Goal: Information Seeking & Learning: Understand process/instructions

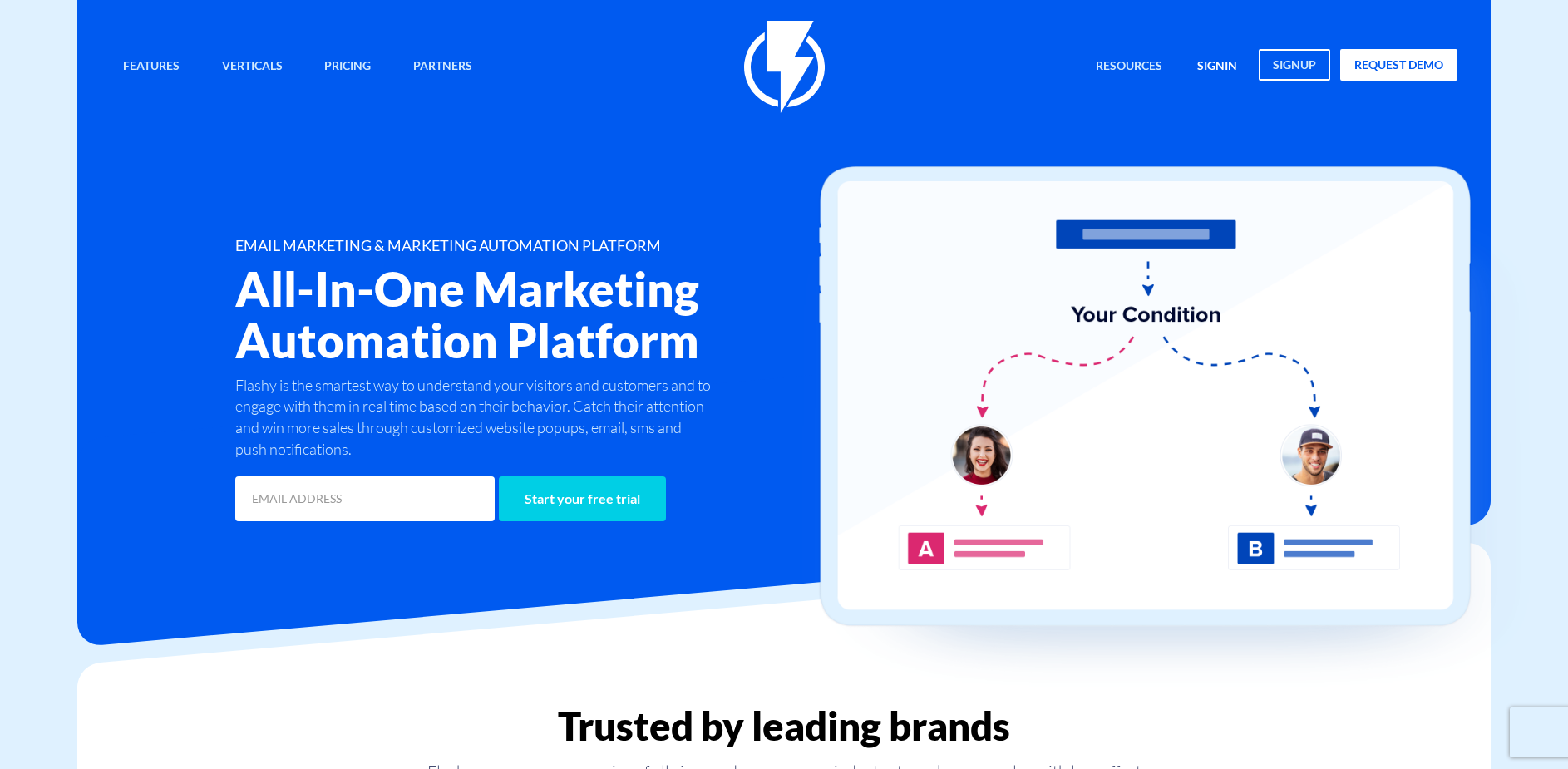
click at [1205, 64] on link "signin" at bounding box center [1217, 67] width 65 height 36
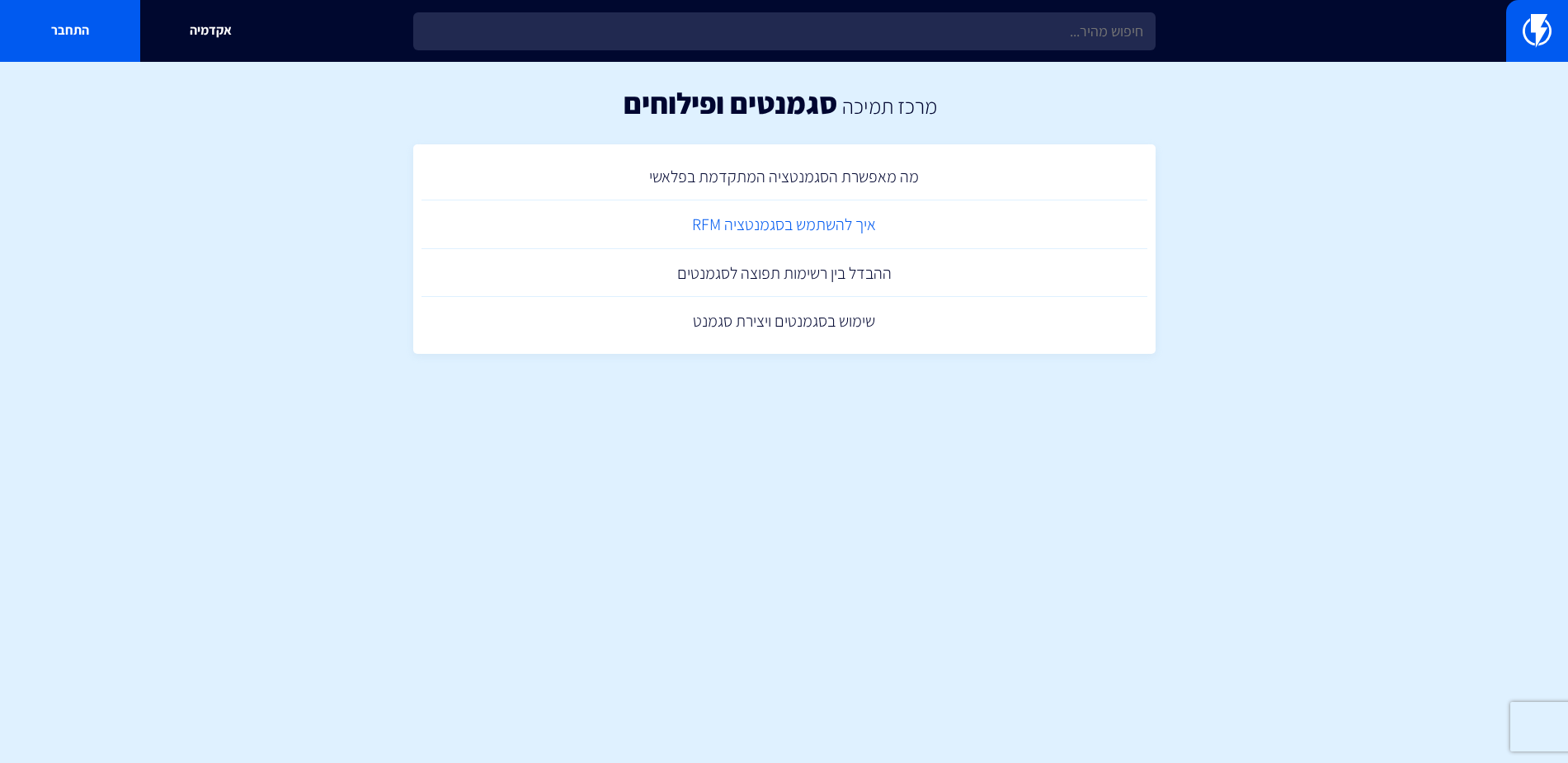
click at [825, 227] on link "איך להשתמש בסגמנטציה RFM" at bounding box center [784, 225] width 725 height 49
click at [737, 268] on link "ההבדל בין רשימות תפוצה לסגמנטים" at bounding box center [784, 273] width 725 height 49
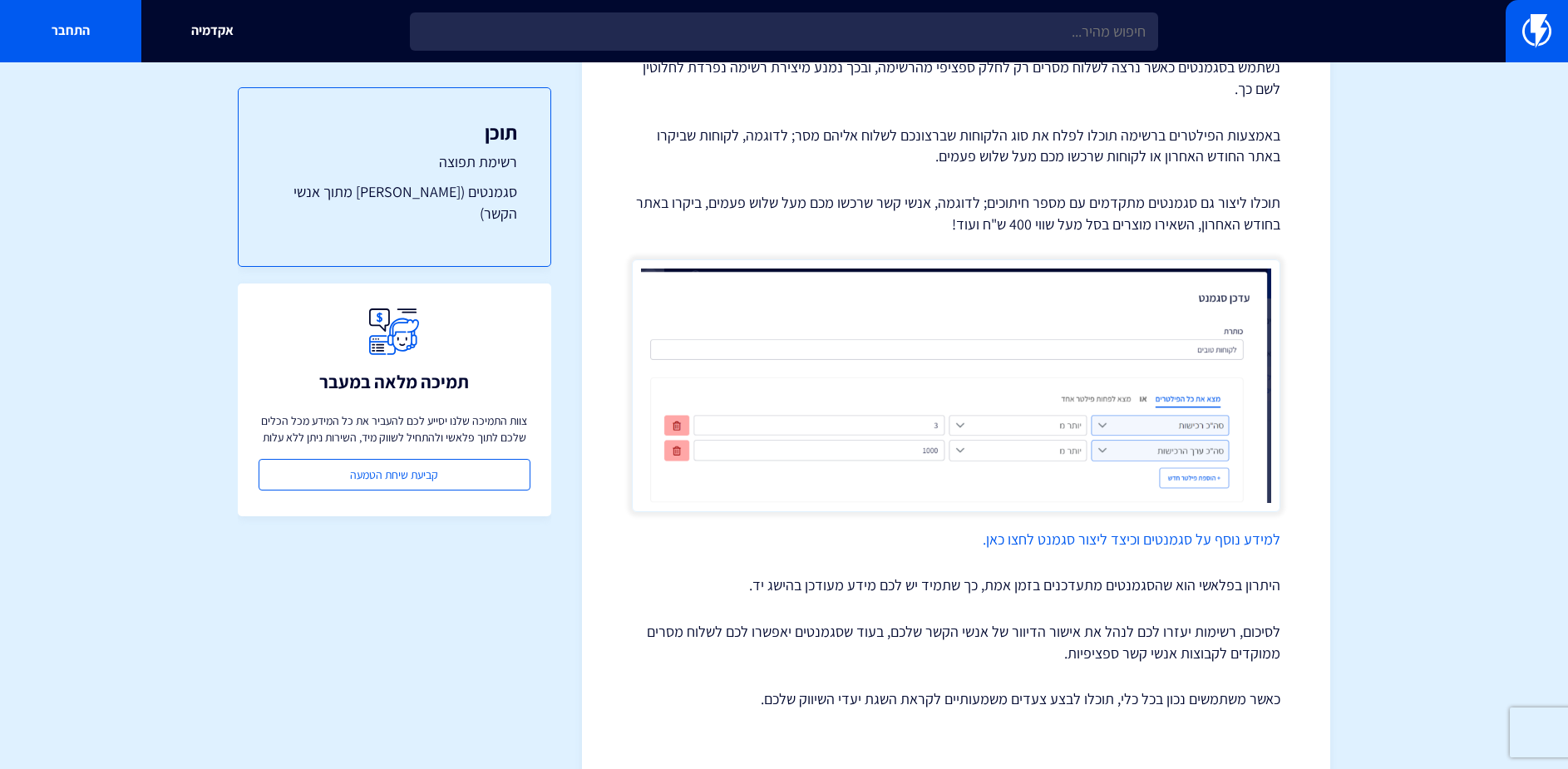
scroll to position [850, 0]
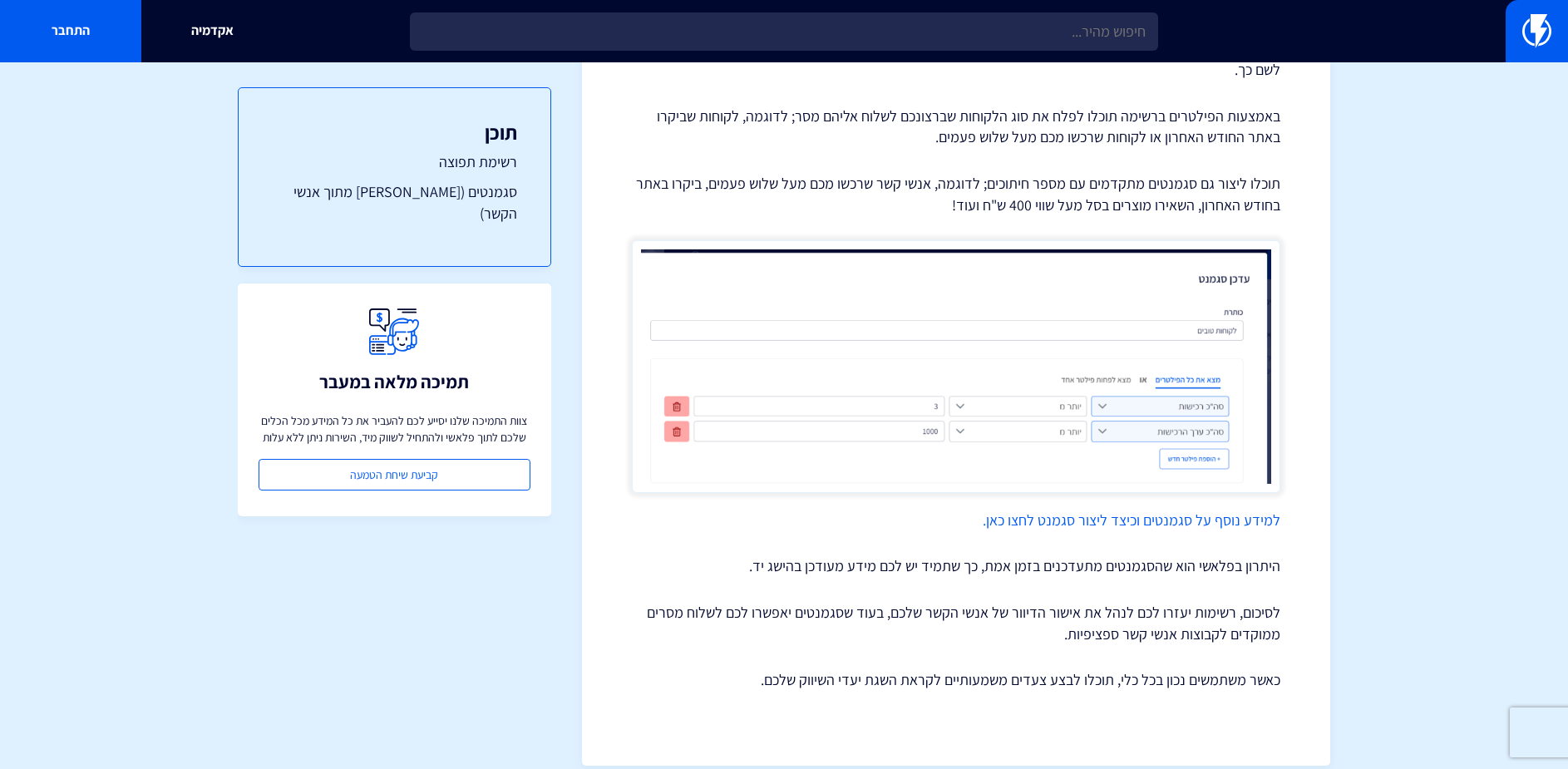
click at [1141, 511] on link "למידע נוסף על סגמנטים וכיצד ליצור סגמנט לחצו כאן." at bounding box center [1131, 520] width 297 height 19
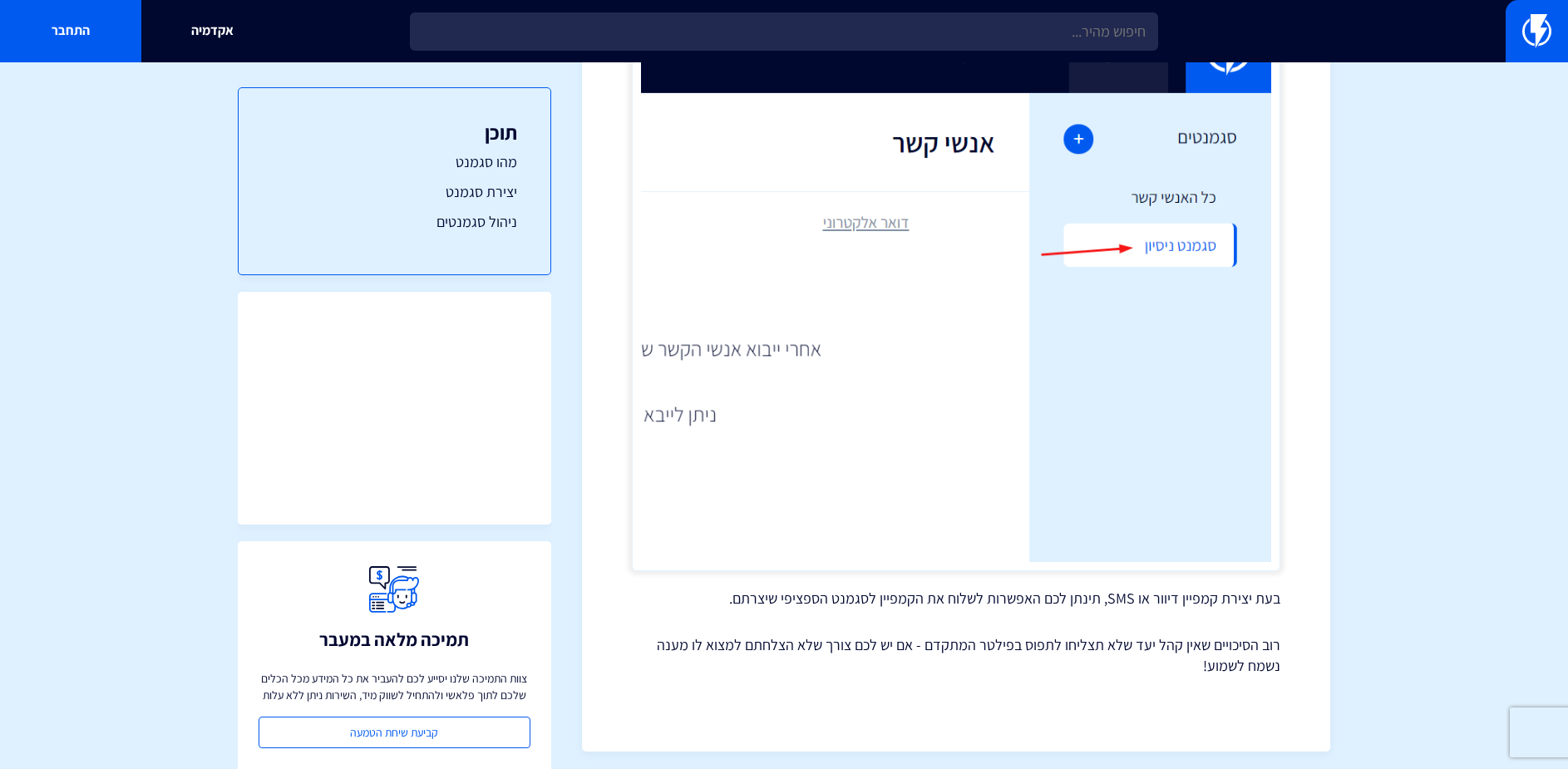
scroll to position [2759, 0]
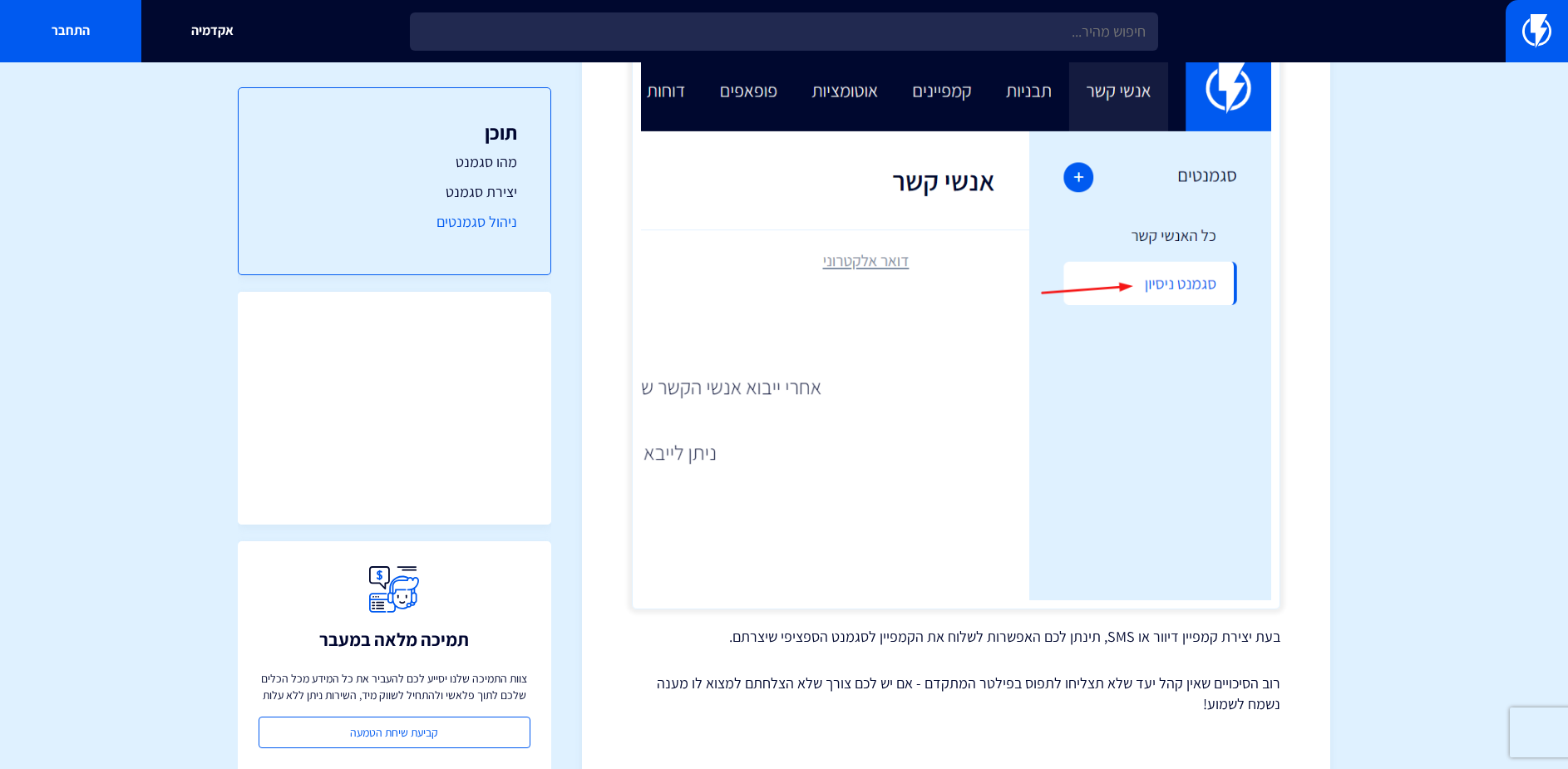
click at [459, 217] on link "ניהול סגמנטים" at bounding box center [394, 221] width 245 height 22
